Goal: Task Accomplishment & Management: Manage account settings

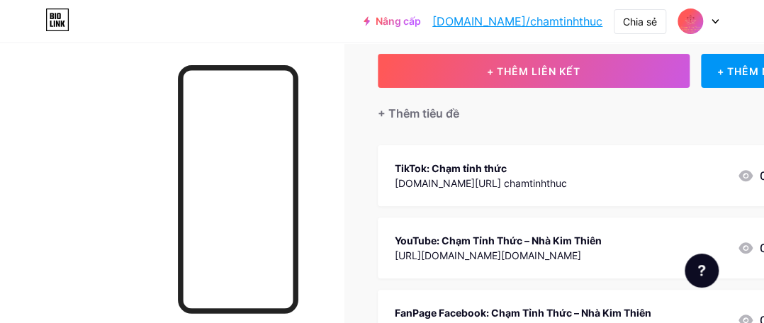
scroll to position [89, 0]
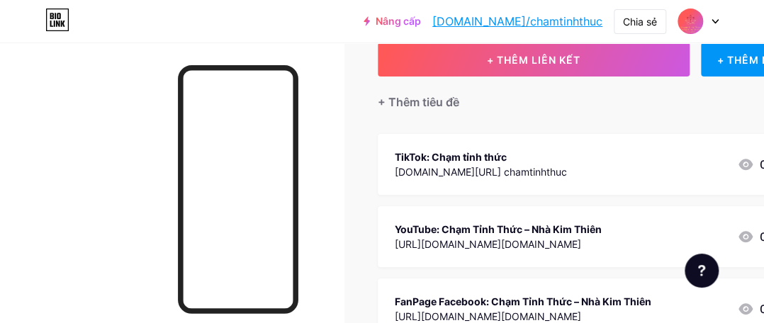
click at [497, 166] on font "[DOMAIN_NAME][URL] chamtinhthuc" at bounding box center [481, 172] width 172 height 12
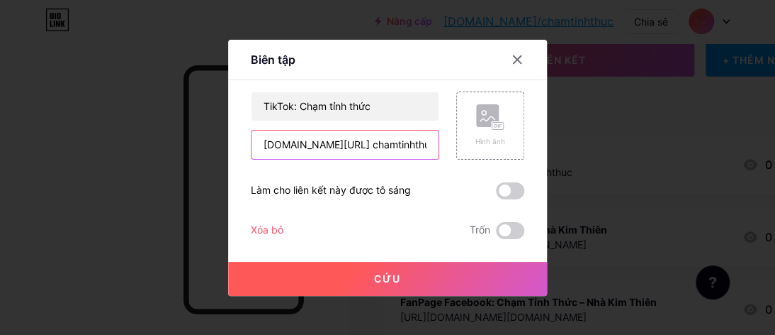
click at [349, 146] on input "[DOMAIN_NAME][URL] chamtinhthuc" at bounding box center [345, 144] width 187 height 28
type input "[DOMAIN_NAME][URL]"
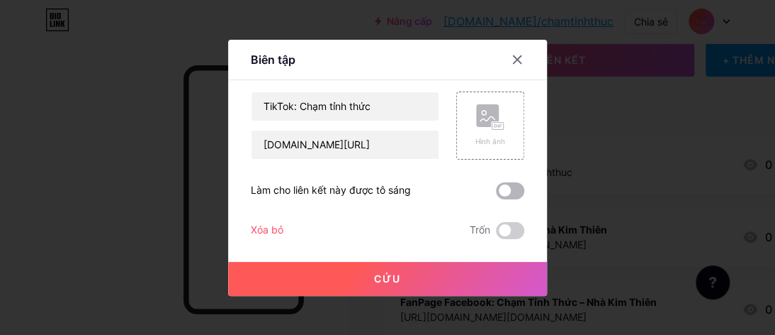
click at [510, 190] on span at bounding box center [510, 190] width 28 height 17
click at [496, 194] on input "checkbox" at bounding box center [496, 194] width 0 height 0
click at [394, 277] on font "Cứu" at bounding box center [387, 278] width 27 height 12
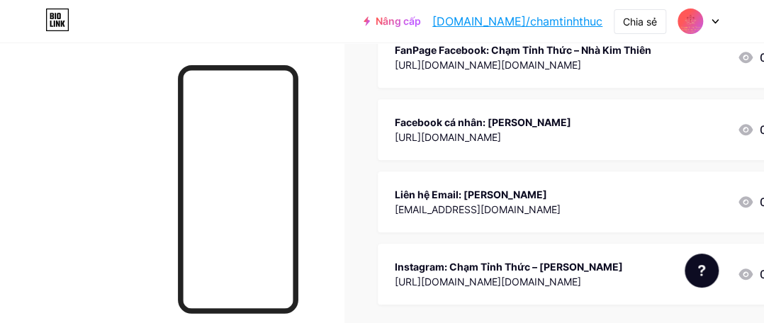
scroll to position [332, 0]
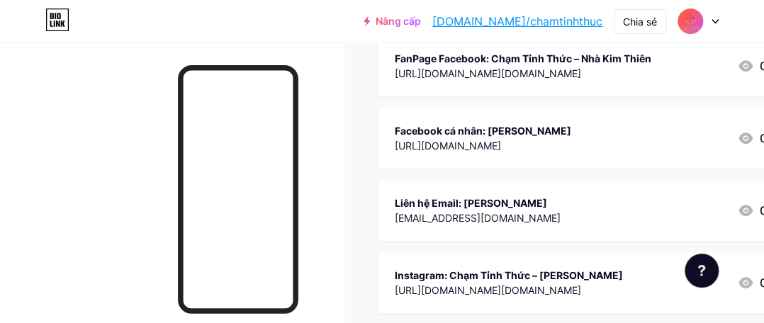
click at [547, 201] on font "Liên hệ Email: [PERSON_NAME]" at bounding box center [471, 203] width 152 height 12
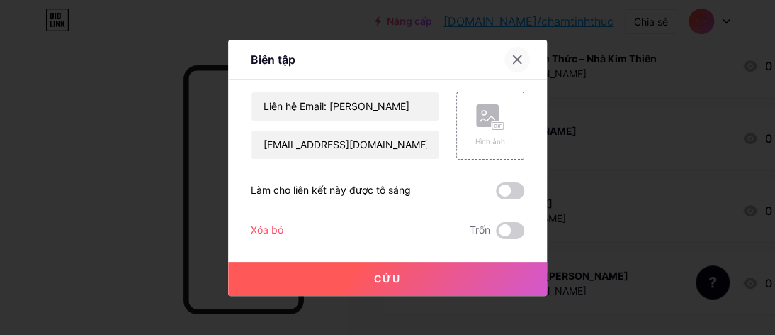
click at [512, 61] on icon at bounding box center [517, 59] width 11 height 11
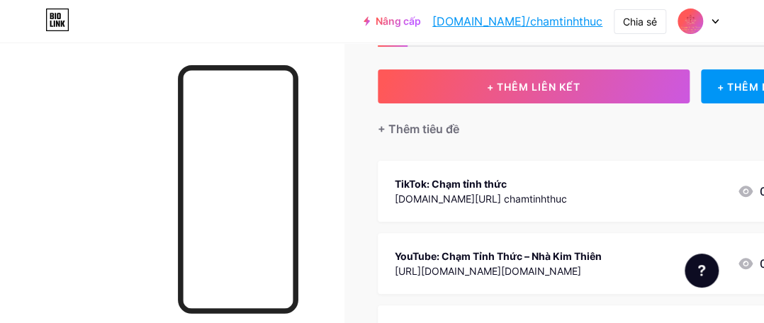
scroll to position [61, 0]
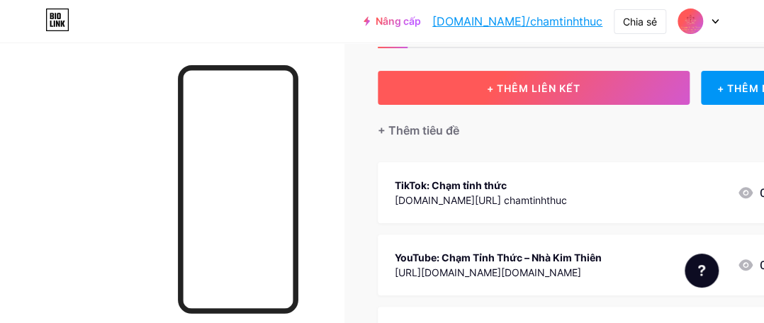
click at [550, 88] on font "+ THÊM LIÊN KẾT" at bounding box center [534, 88] width 94 height 12
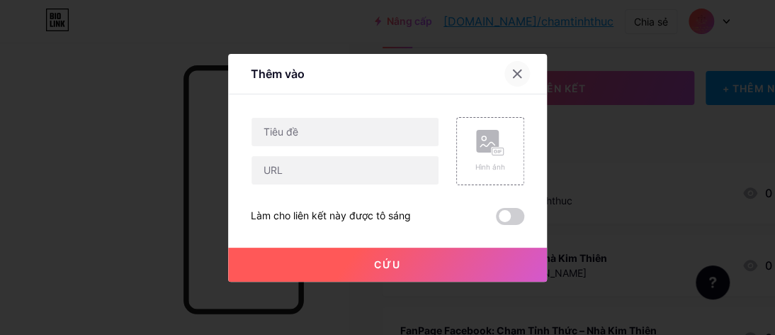
click at [512, 76] on icon at bounding box center [517, 73] width 11 height 11
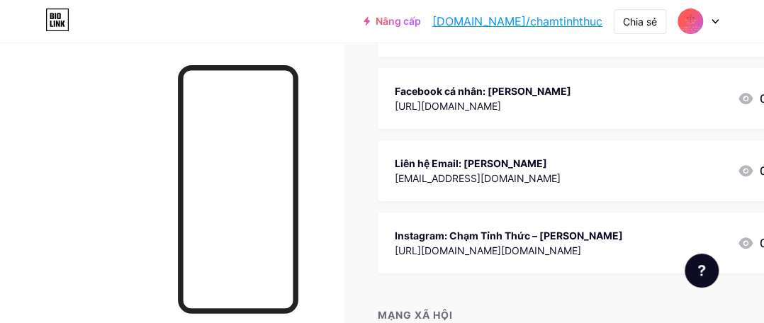
scroll to position [380, 0]
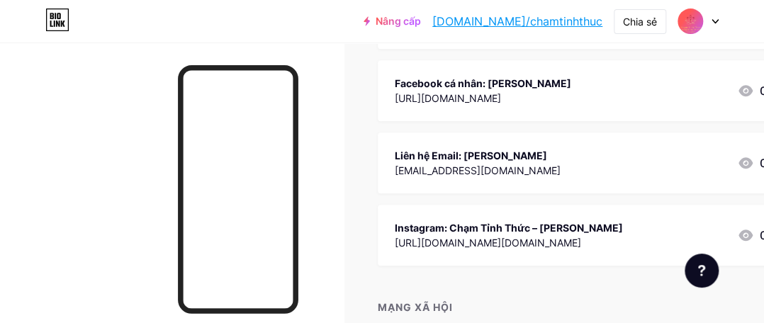
click at [542, 167] on div "[EMAIL_ADDRESS][DOMAIN_NAME]" at bounding box center [478, 170] width 166 height 15
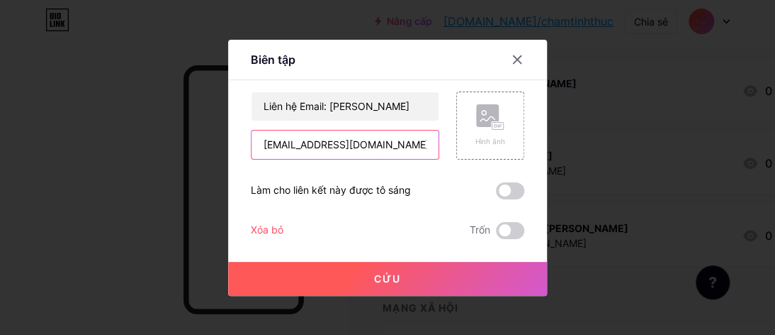
click at [258, 145] on input "[EMAIL_ADDRESS][DOMAIN_NAME]" at bounding box center [345, 144] width 187 height 28
drag, startPoint x: 280, startPoint y: 145, endPoint x: 392, endPoint y: 151, distance: 112.2
click at [392, 151] on input "Mail [EMAIL_ADDRESS][DOMAIN_NAME]" at bounding box center [345, 144] width 187 height 28
drag, startPoint x: 255, startPoint y: 145, endPoint x: 279, endPoint y: 146, distance: 23.4
click at [279, 146] on input "Mail [EMAIL_ADDRESS][DOMAIN_NAME]" at bounding box center [345, 144] width 187 height 28
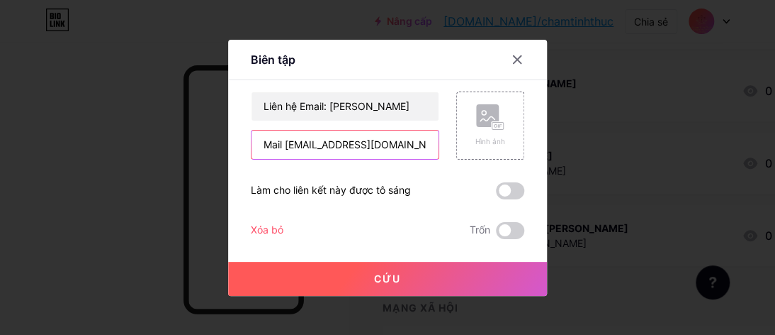
paste input "mailto:"
type input "mailto:[EMAIL_ADDRESS][DOMAIN_NAME]"
click at [403, 283] on button "Cứu" at bounding box center [387, 279] width 319 height 34
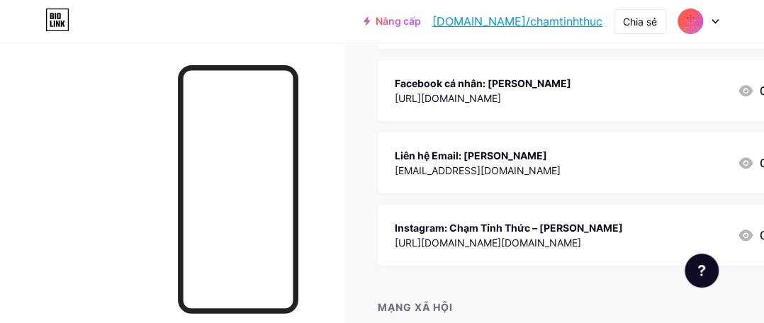
click at [488, 159] on font "Liên hệ Email: [PERSON_NAME]" at bounding box center [471, 156] width 152 height 12
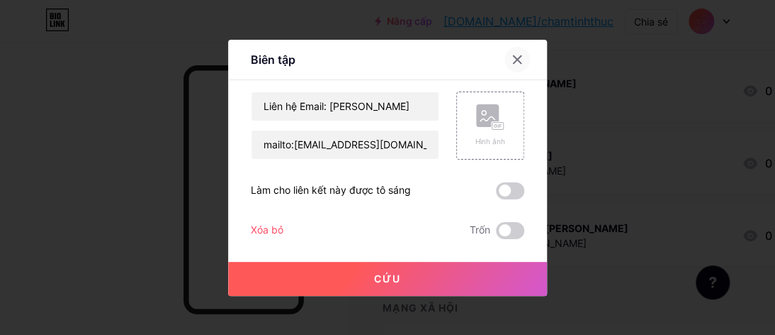
click at [512, 57] on icon at bounding box center [517, 59] width 11 height 11
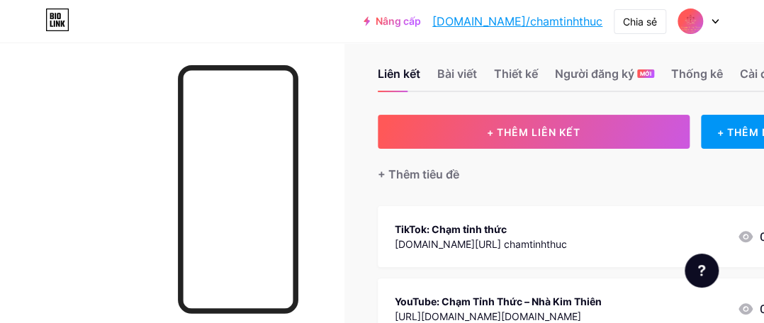
scroll to position [0, 0]
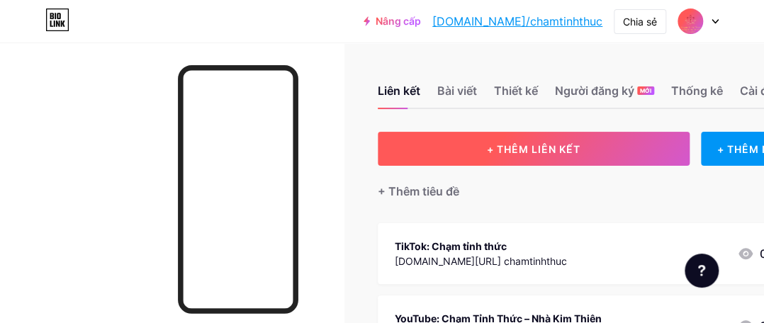
click at [539, 143] on font "+ THÊM LIÊN KẾT" at bounding box center [534, 149] width 94 height 12
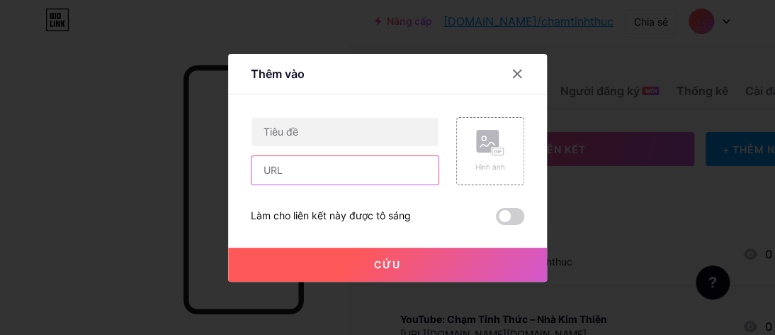
click at [290, 172] on input "text" at bounding box center [345, 170] width 187 height 28
paste input "tel:+84"
type input "tel:[PHONE_NUMBER]"
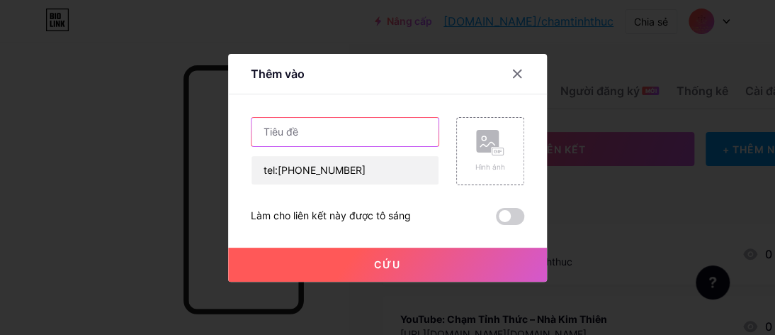
click at [281, 130] on input "text" at bounding box center [345, 132] width 187 height 28
type input "Số điện thoại liên hệ"
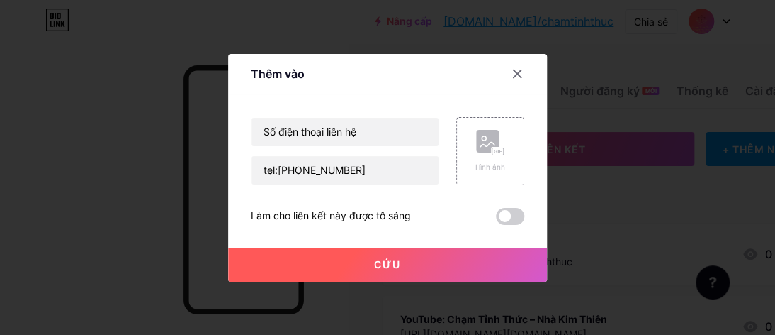
click at [505, 219] on span at bounding box center [510, 216] width 28 height 17
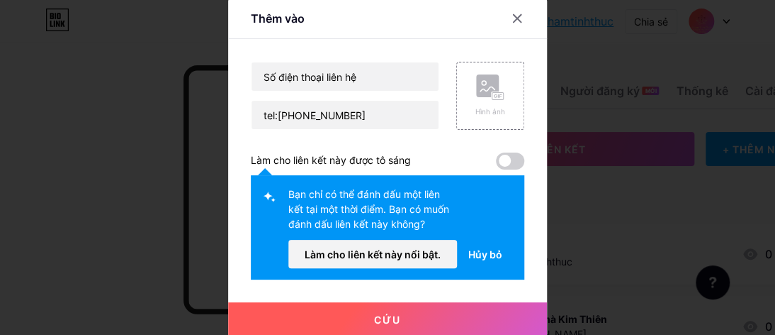
click at [501, 159] on span at bounding box center [510, 160] width 28 height 17
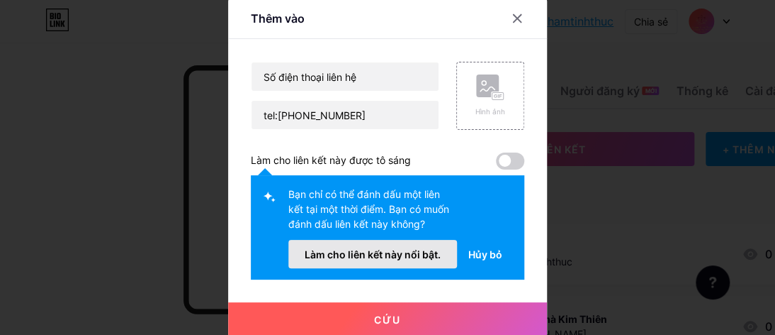
click at [397, 248] on font "Làm cho liên kết này nổi bật." at bounding box center [373, 254] width 136 height 12
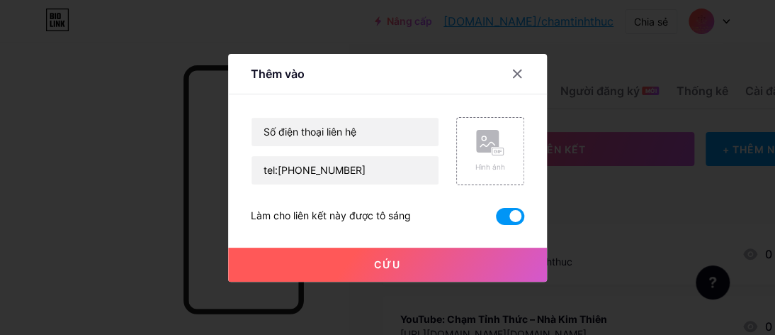
click at [383, 260] on font "Cứu" at bounding box center [387, 264] width 27 height 12
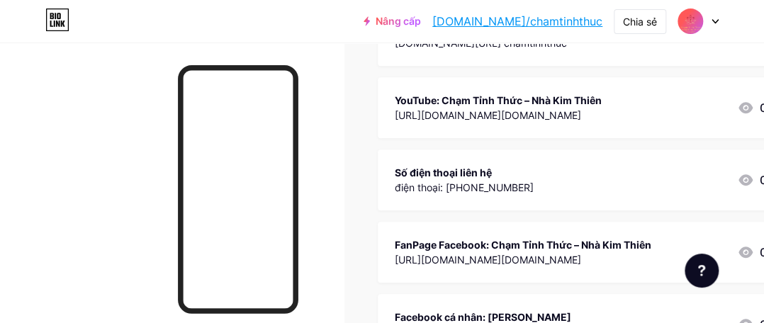
scroll to position [262, 0]
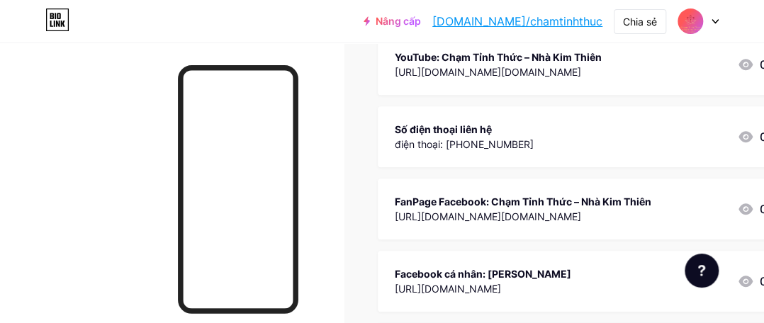
drag, startPoint x: 510, startPoint y: 215, endPoint x: 507, endPoint y: 102, distance: 113.4
click at [507, 102] on span "TikTok: Chạm tỉnh thức [DOMAIN_NAME][URL] chamtinhthuc 0 YouTube: Chạm Tỉnh Thứ…" at bounding box center [598, 209] width 440 height 495
drag, startPoint x: 713, startPoint y: 207, endPoint x: 700, endPoint y: 142, distance: 66.4
click at [700, 142] on span "TikTok: Chạm tỉnh thức [DOMAIN_NAME][URL] chamtinhthuc 0 YouTube: Chạm Tỉnh Thứ…" at bounding box center [598, 209] width 440 height 495
click at [707, 215] on div "FanPage Facebook: Chạm Tỉnh Thức – Nhà Kim Thiên [URL][DOMAIN_NAME][DOMAIN_NAME…" at bounding box center [581, 209] width 372 height 33
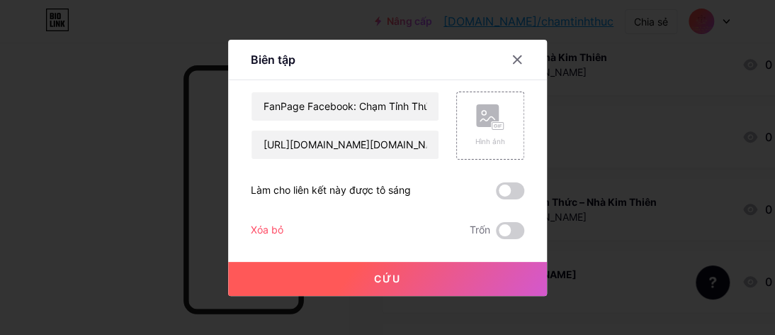
click at [505, 192] on span at bounding box center [510, 190] width 28 height 17
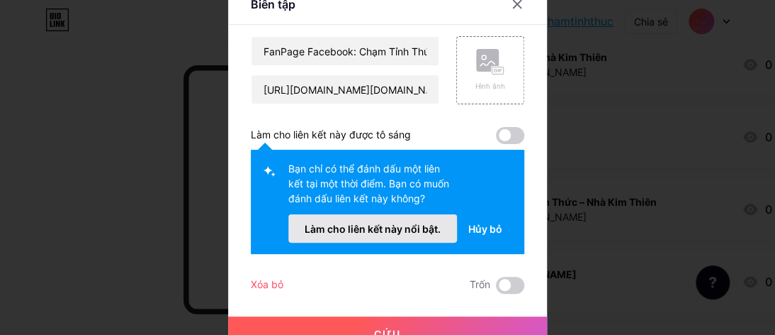
click at [405, 225] on font "Làm cho liên kết này nổi bật." at bounding box center [373, 229] width 136 height 12
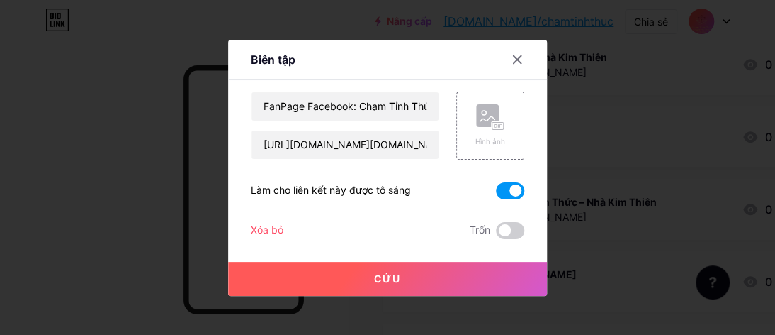
click at [384, 276] on font "Cứu" at bounding box center [387, 278] width 27 height 12
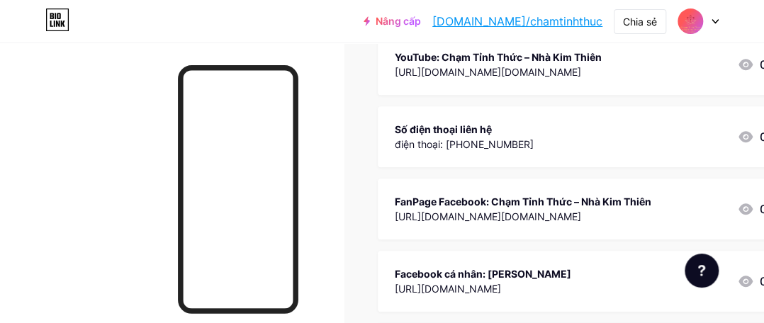
click at [529, 277] on font "Facebook cá nhân: [PERSON_NAME]" at bounding box center [483, 274] width 176 height 12
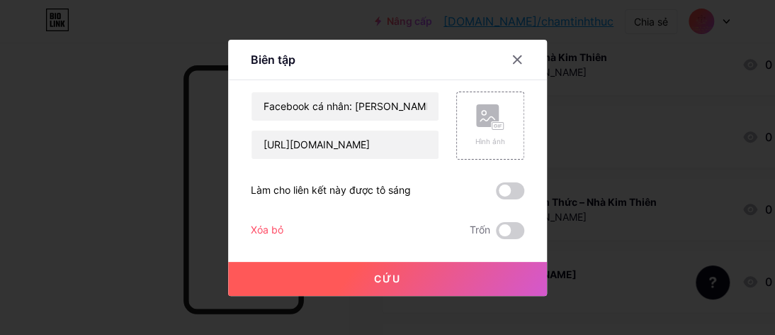
click at [505, 191] on span at bounding box center [510, 190] width 28 height 17
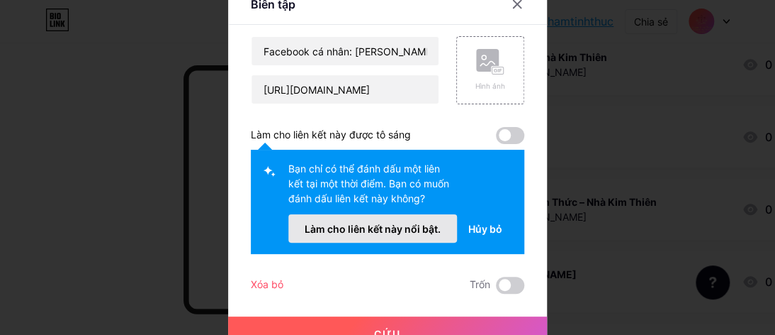
click at [402, 230] on font "Làm cho liên kết này nổi bật." at bounding box center [373, 229] width 136 height 12
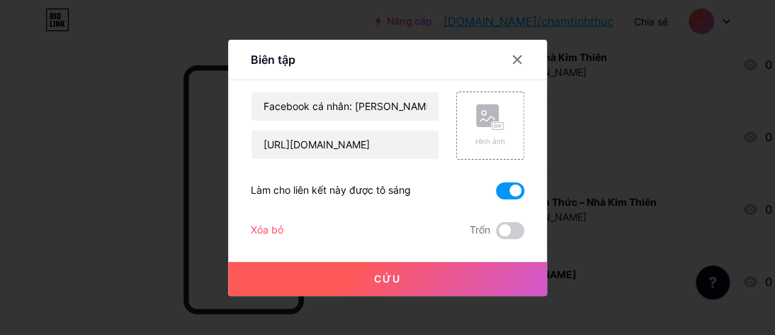
click at [390, 272] on font "Cứu" at bounding box center [387, 278] width 27 height 12
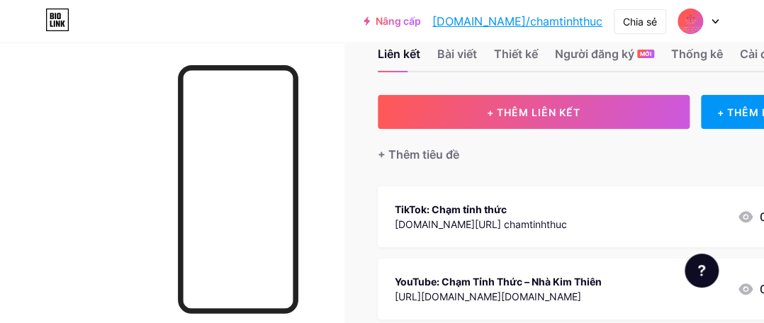
scroll to position [12, 0]
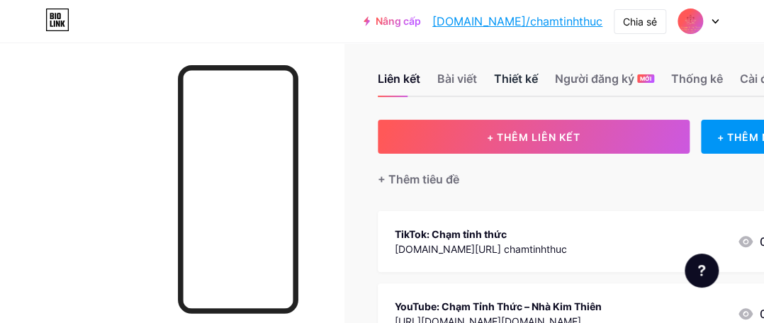
click at [527, 79] on font "Thiết kế" at bounding box center [516, 79] width 44 height 14
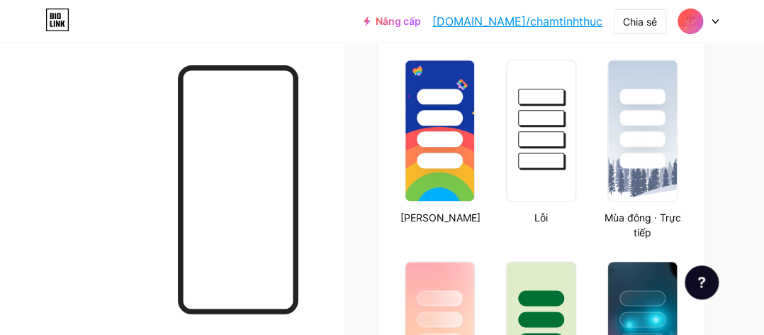
scroll to position [545, 0]
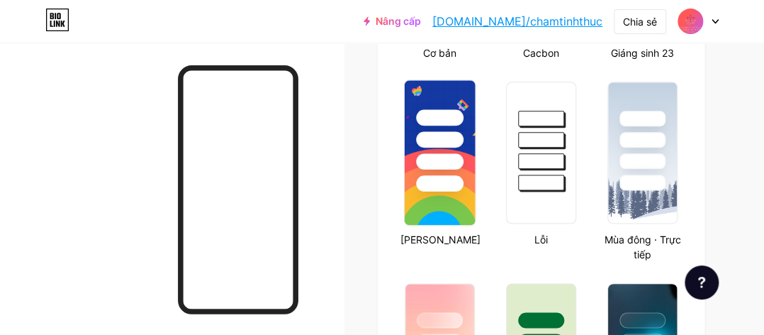
click at [435, 210] on img at bounding box center [440, 152] width 71 height 145
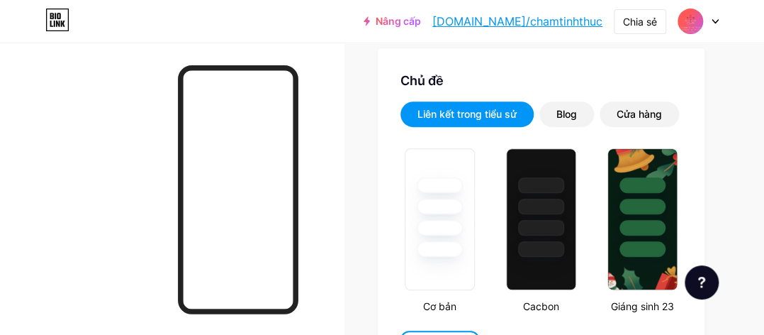
scroll to position [301, 0]
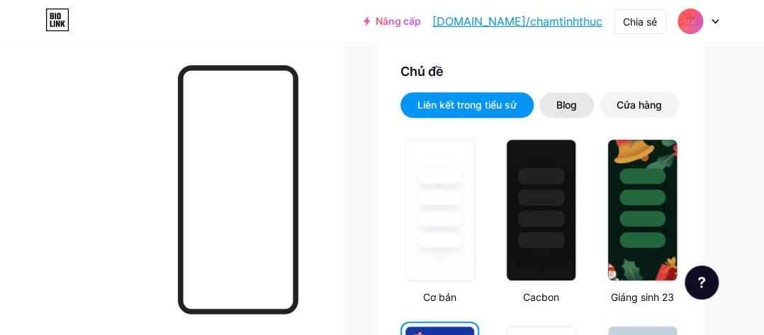
click at [573, 105] on font "Blog" at bounding box center [566, 105] width 21 height 12
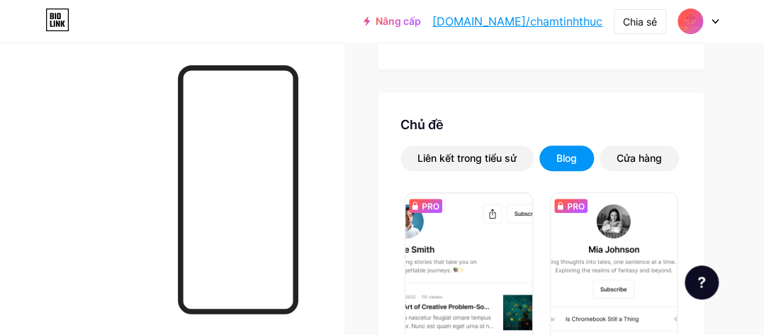
scroll to position [235, 0]
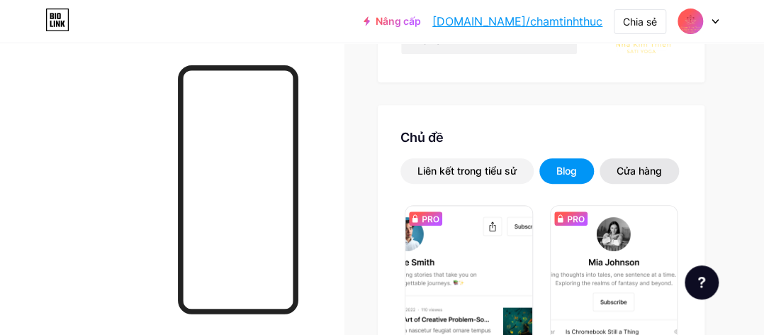
click at [656, 168] on div "Cửa hàng" at bounding box center [639, 171] width 45 height 14
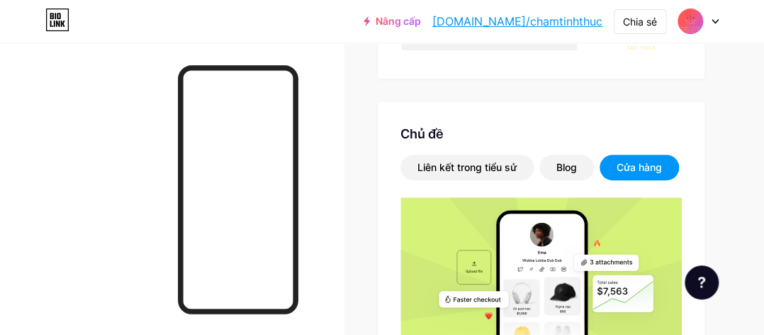
scroll to position [258, 0]
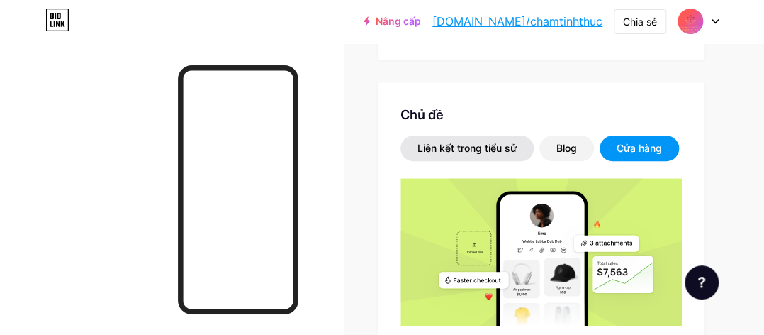
click at [476, 142] on font "Liên kết trong tiểu sử" at bounding box center [466, 148] width 99 height 12
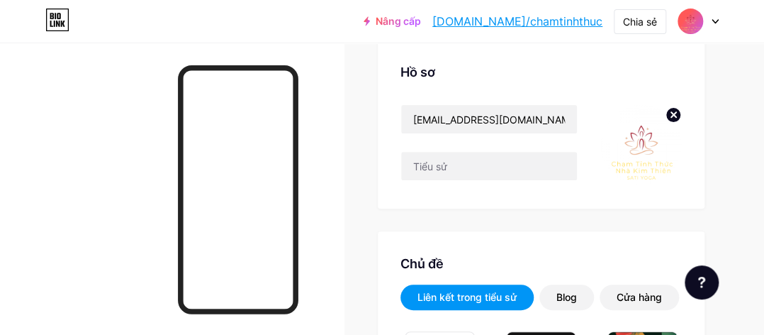
scroll to position [0, 0]
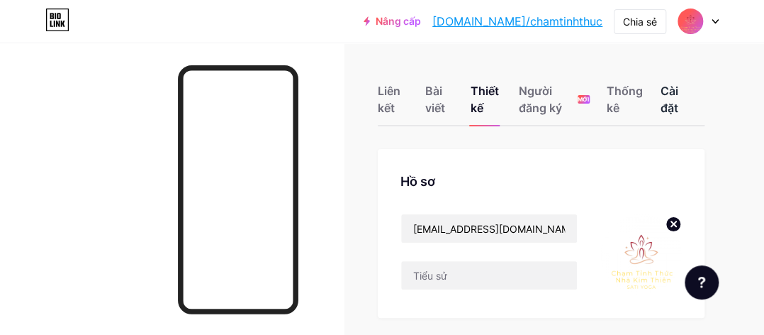
click at [670, 102] on font "Cài đặt" at bounding box center [670, 99] width 18 height 31
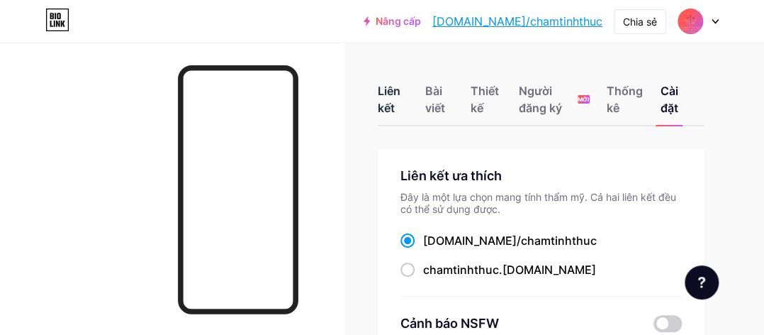
click at [388, 96] on font "Liên kết" at bounding box center [389, 99] width 23 height 31
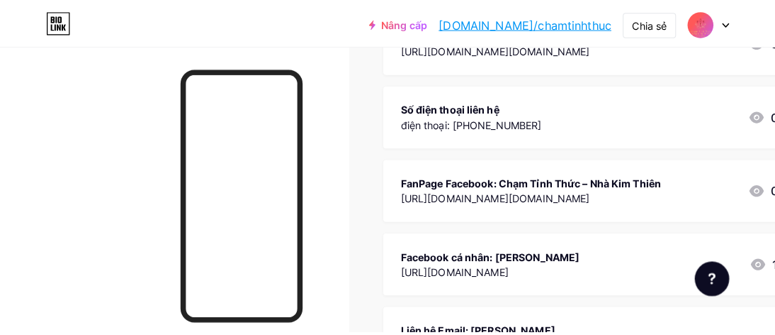
scroll to position [288, 0]
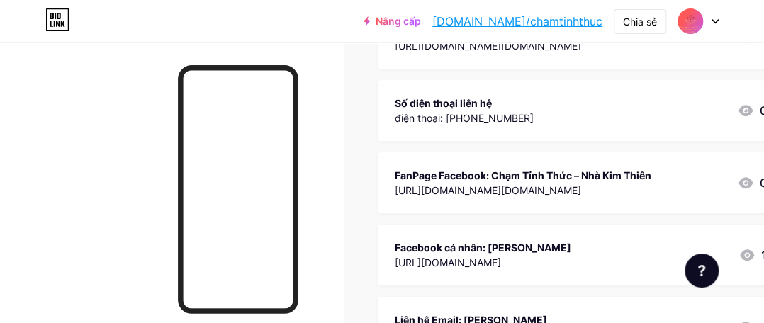
click at [549, 179] on div "FanPage Facebook: Chạm Tỉnh Thức – Nhà Kim Thiên" at bounding box center [523, 175] width 257 height 15
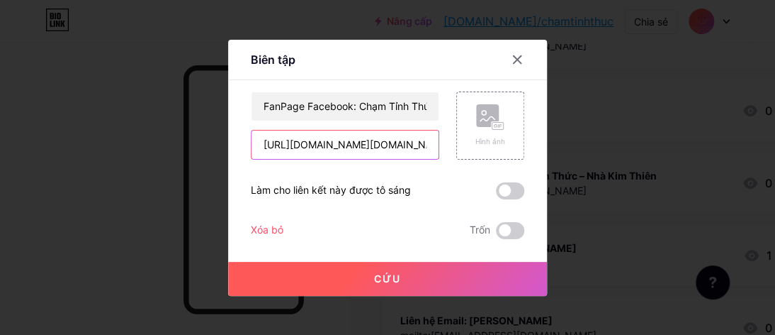
scroll to position [0, 73]
drag, startPoint x: 257, startPoint y: 144, endPoint x: 449, endPoint y: 152, distance: 191.5
click at [449, 152] on div "FanPage Facebook: Chạm Tỉnh Thức – Nhà Kim Thiên [URL][DOMAIN_NAME][DOMAIN_NAME…" at bounding box center [388, 125] width 274 height 68
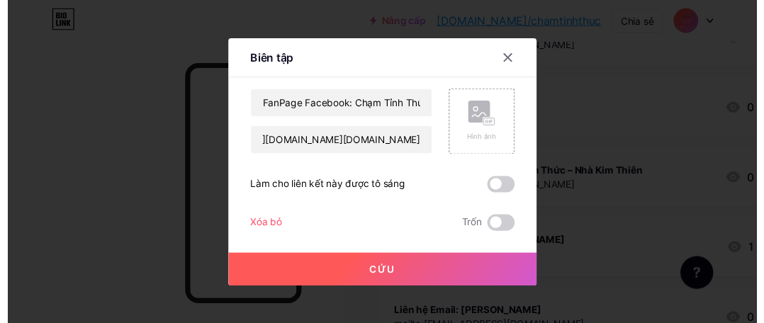
scroll to position [0, 0]
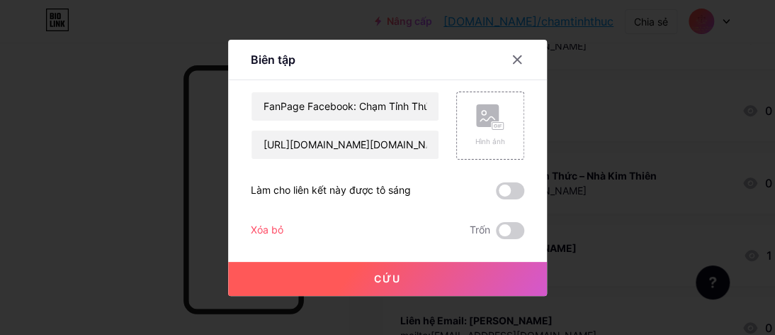
click at [502, 191] on span at bounding box center [510, 190] width 28 height 17
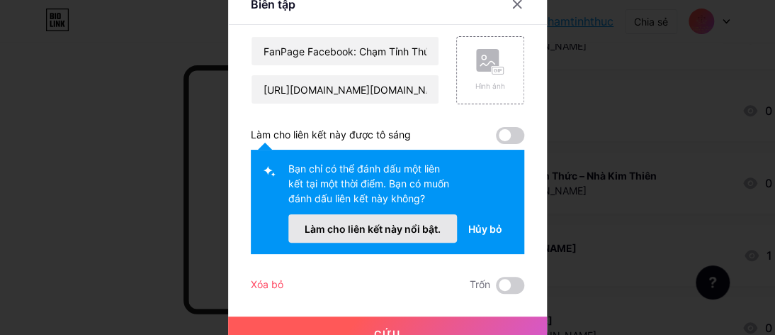
click at [418, 232] on font "Làm cho liên kết này nổi bật." at bounding box center [373, 229] width 136 height 12
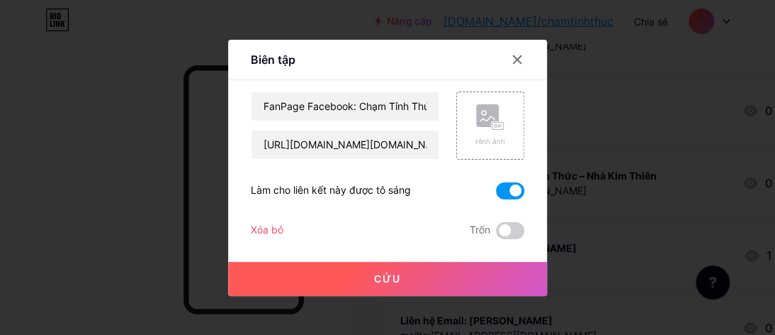
click at [374, 272] on font "Cứu" at bounding box center [387, 278] width 27 height 12
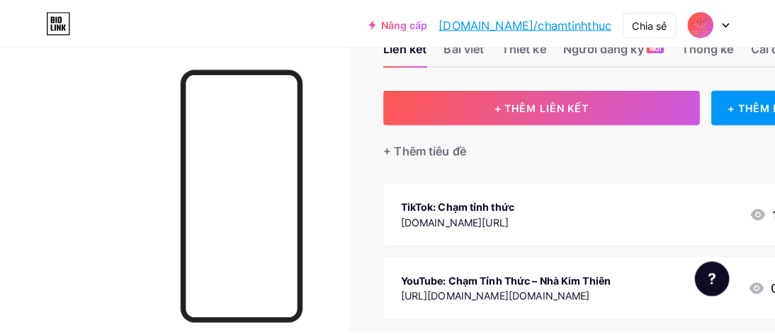
scroll to position [43, 0]
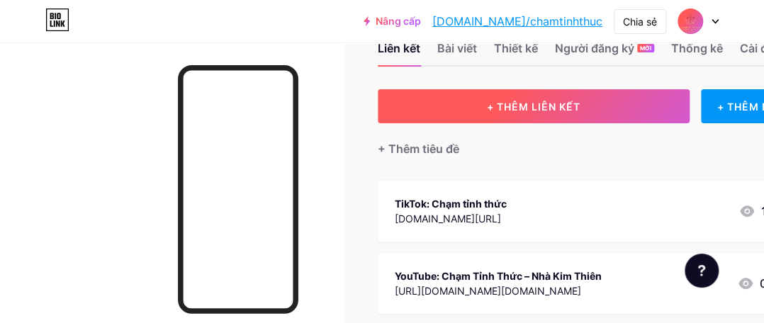
click at [515, 108] on font "+ THÊM LIÊN KẾT" at bounding box center [534, 107] width 94 height 12
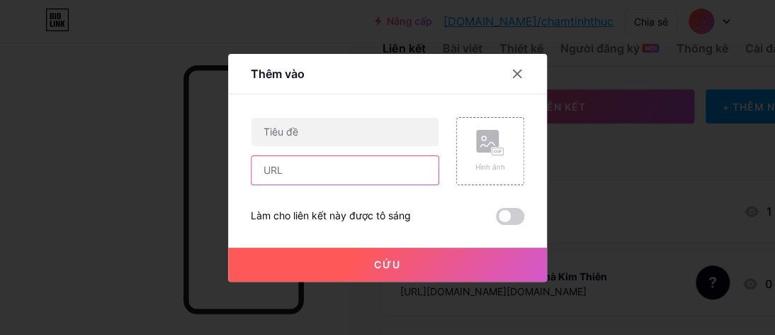
click at [279, 174] on input "text" at bounding box center [345, 170] width 187 height 28
paste input "[URL][DOMAIN_NAME][DOMAIN_NAME]"
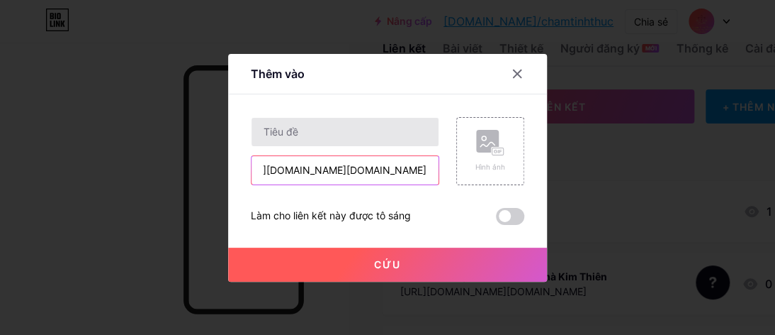
type input "[URL][DOMAIN_NAME][DOMAIN_NAME]"
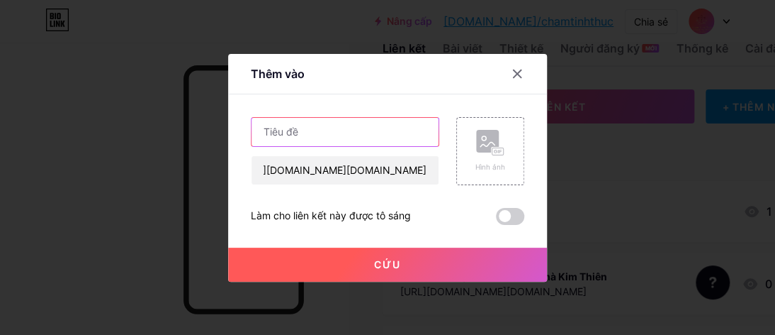
scroll to position [0, 0]
click at [285, 130] on input "text" at bounding box center [345, 132] width 187 height 28
type input "Fanpage Facebook: Chạm Tỉnh Thức - Nhà Kim Thiên"
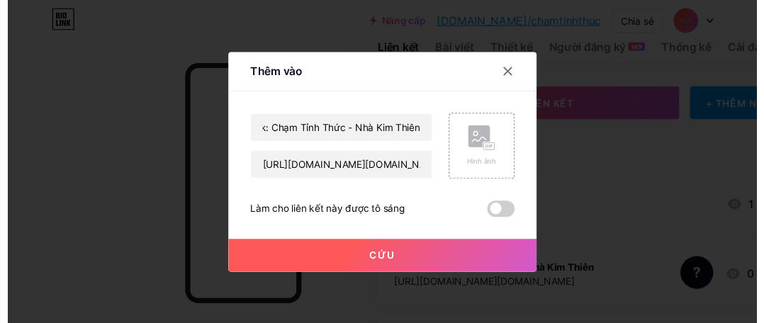
scroll to position [0, 0]
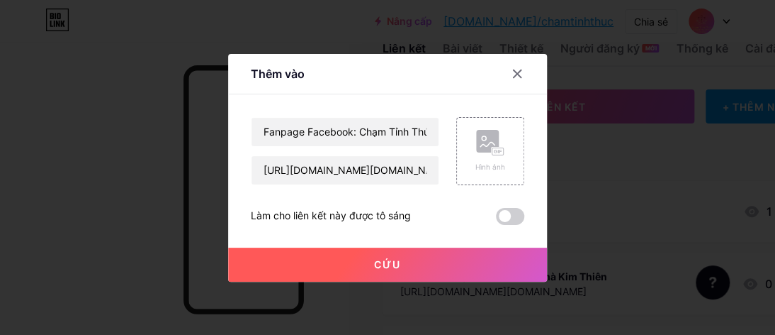
click at [504, 219] on span at bounding box center [510, 216] width 28 height 17
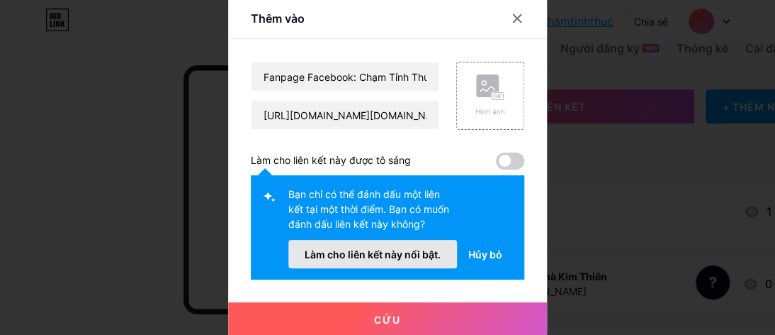
click at [417, 254] on font "Làm cho liên kết này nổi bật." at bounding box center [373, 254] width 136 height 12
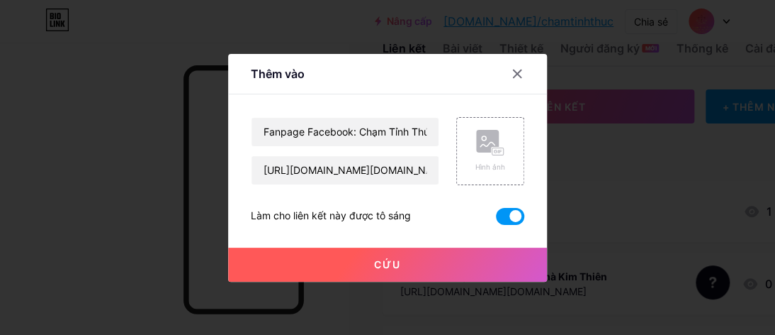
click at [391, 262] on font "Cứu" at bounding box center [387, 264] width 27 height 12
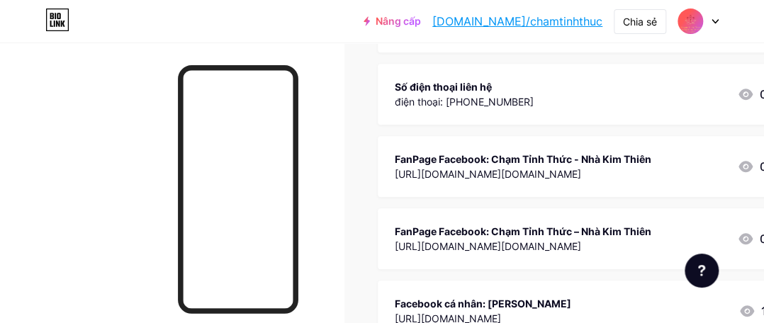
scroll to position [309, 0]
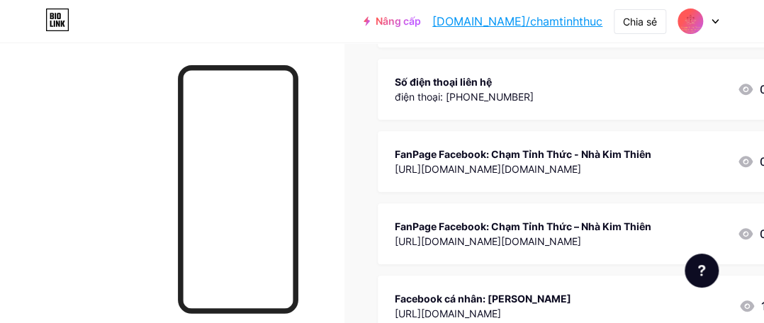
click at [581, 166] on font "[URL][DOMAIN_NAME][DOMAIN_NAME]" at bounding box center [488, 169] width 186 height 12
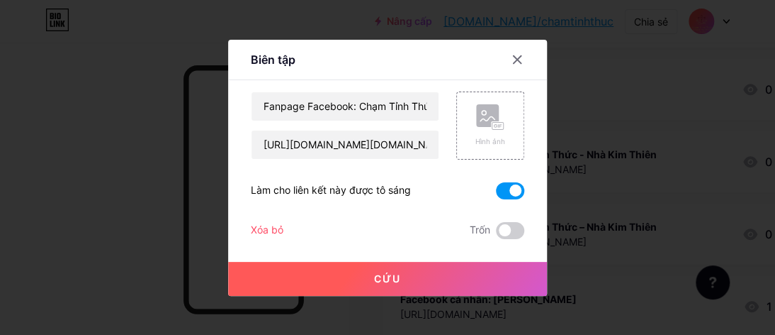
click at [268, 225] on font "Xóa bỏ" at bounding box center [267, 229] width 33 height 12
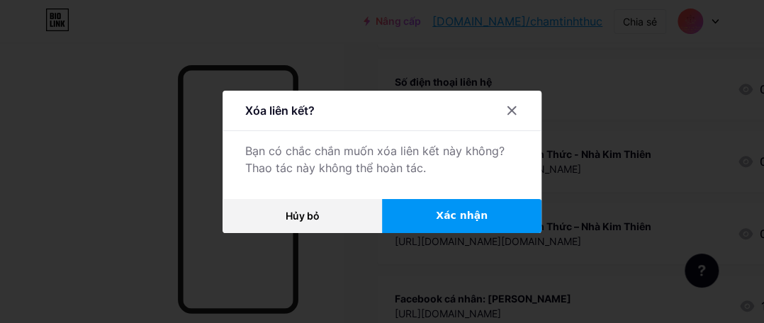
click at [434, 223] on button "Xác nhận" at bounding box center [461, 216] width 159 height 34
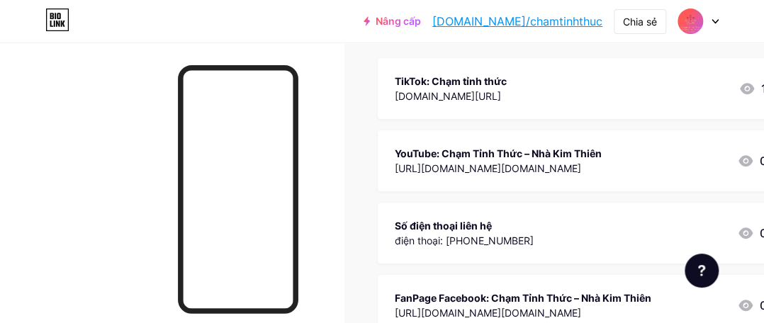
scroll to position [156, 0]
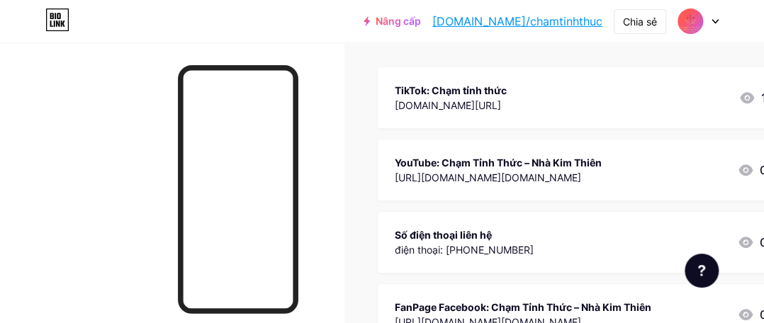
click at [716, 19] on icon at bounding box center [715, 21] width 7 height 5
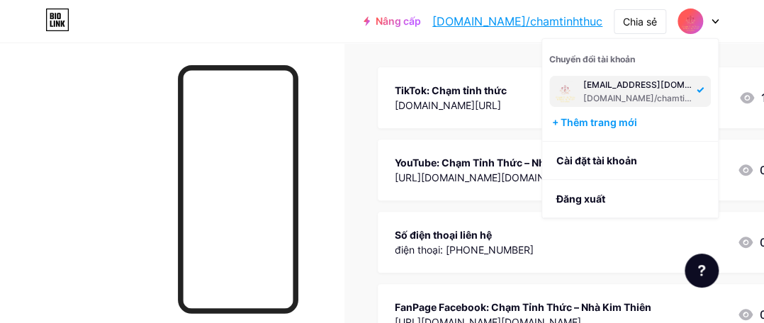
click at [339, 196] on div at bounding box center [172, 204] width 344 height 323
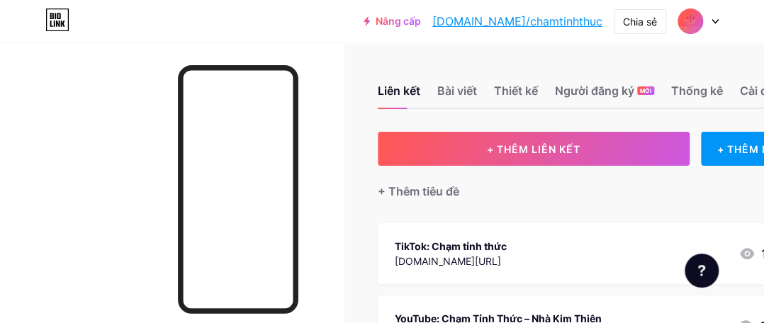
click at [714, 19] on icon at bounding box center [715, 21] width 7 height 5
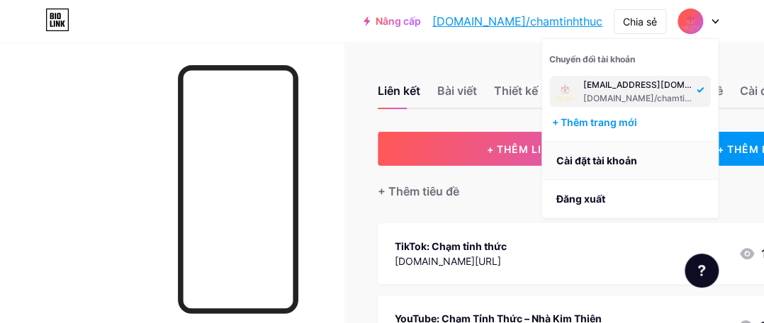
click at [611, 162] on font "Cài đặt tài khoản" at bounding box center [596, 161] width 81 height 12
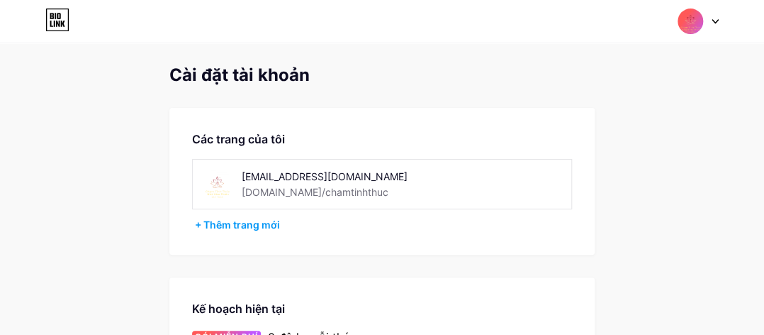
click at [306, 174] on font "[EMAIL_ADDRESS][DOMAIN_NAME]" at bounding box center [325, 176] width 166 height 12
click at [305, 193] on font "[DOMAIN_NAME]/chamtinhthuc" at bounding box center [315, 192] width 147 height 12
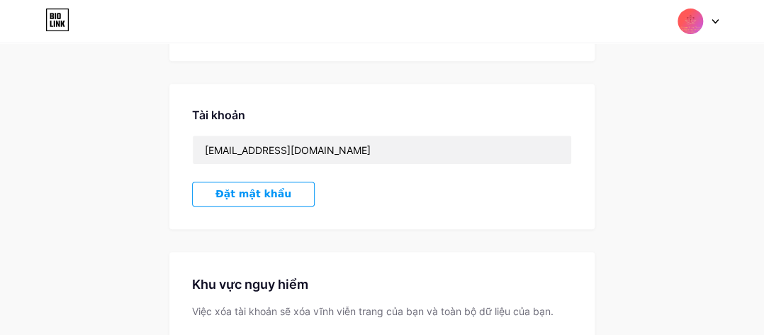
scroll to position [346, 0]
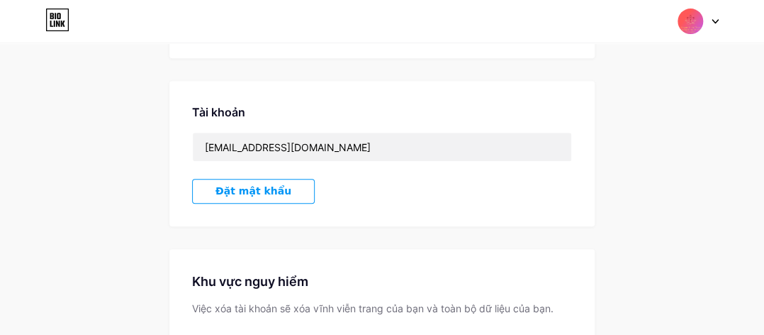
click at [244, 189] on font "Đặt mật khẩu" at bounding box center [253, 190] width 76 height 11
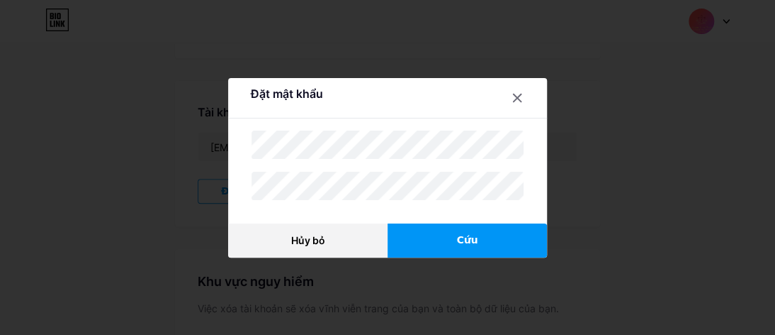
click at [468, 241] on font "Cứu" at bounding box center [466, 239] width 21 height 11
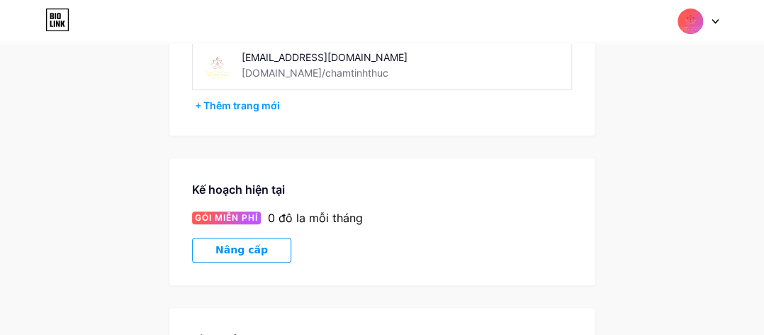
scroll to position [0, 0]
